Goal: Find specific page/section: Find specific page/section

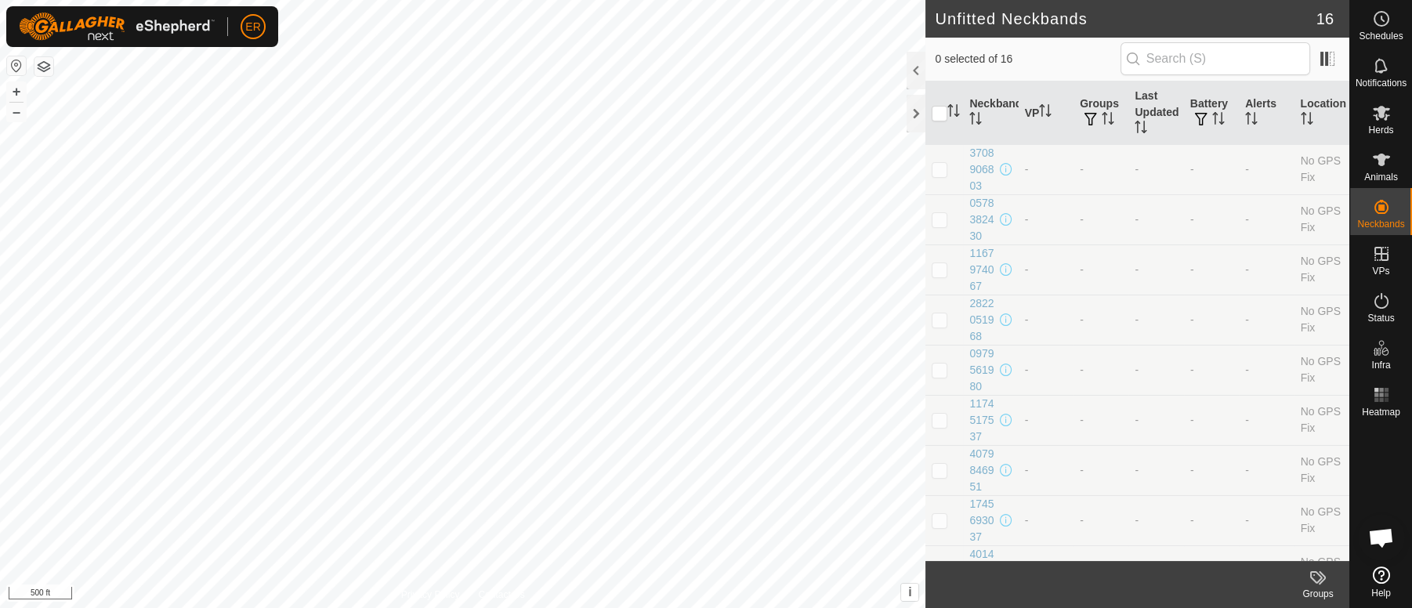
scroll to position [13055, 0]
click at [17, 92] on button "+" at bounding box center [16, 91] width 19 height 19
click at [950, 384] on div "Unfitted Neckbands 16 0 selected of 16 Neckband VP Groups Last Updated Battery …" at bounding box center [675, 304] width 1350 height 608
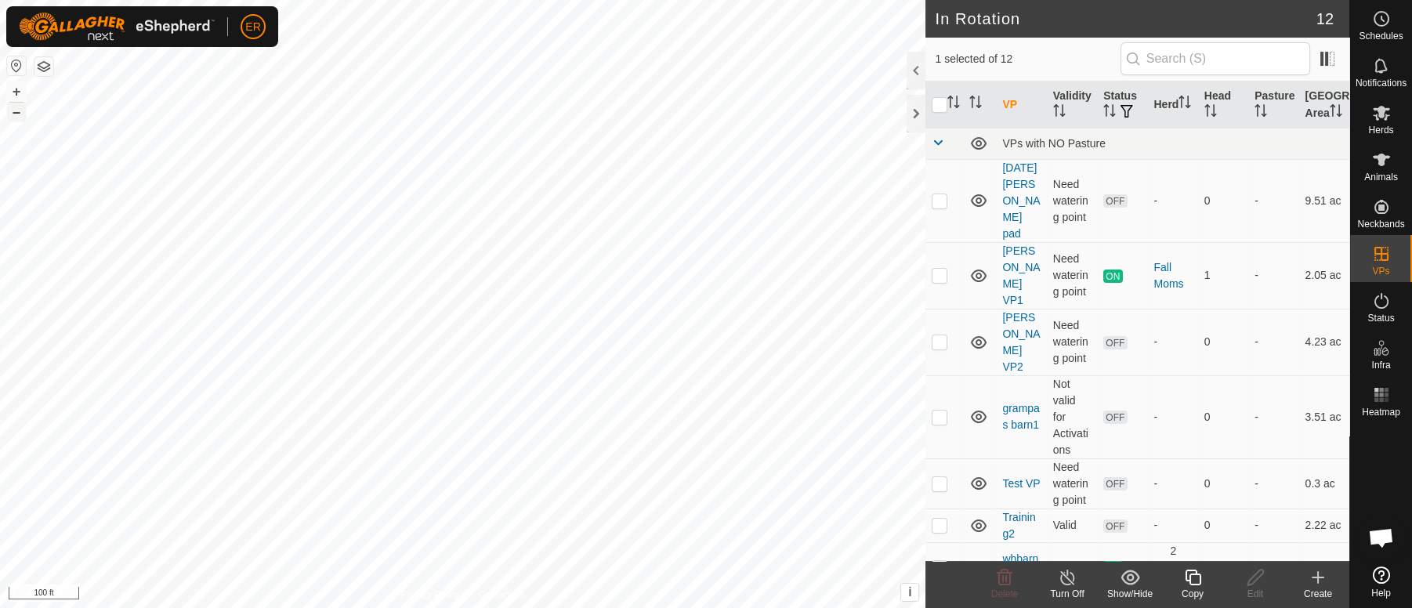
click at [12, 111] on button "–" at bounding box center [16, 112] width 19 height 19
click at [428, 607] on html "ER Schedules Notifications Herds Animals Neckbands VPs Status Infra Heatmap Hel…" at bounding box center [706, 304] width 1412 height 608
click at [944, 607] on html "ER Schedules Notifications Herds Animals Neckbands VPs Status Infra Heatmap Hel…" at bounding box center [706, 304] width 1412 height 608
